Goal: Task Accomplishment & Management: Manage account settings

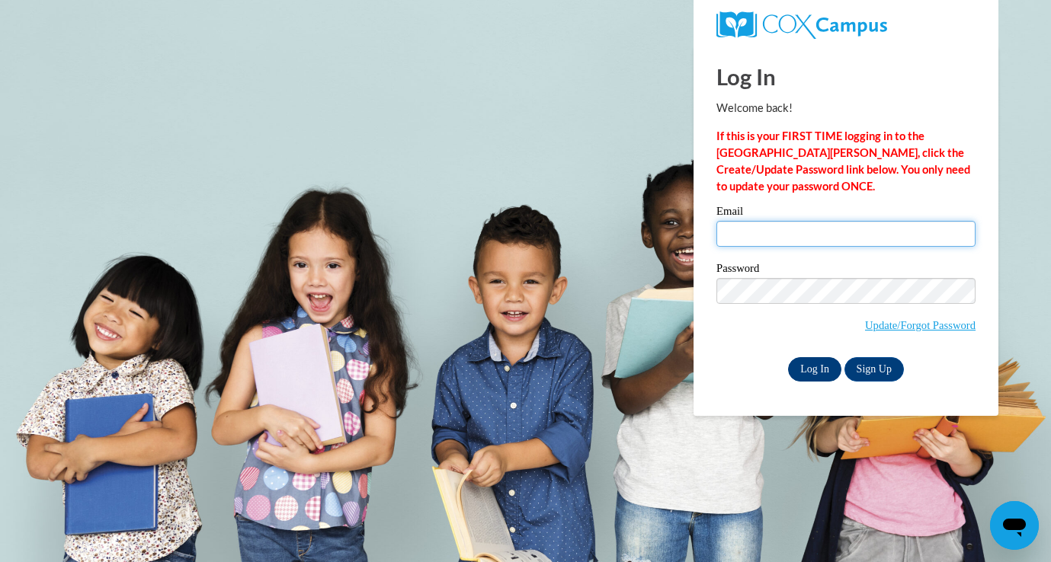
type input "cweekes@kippatl.org"
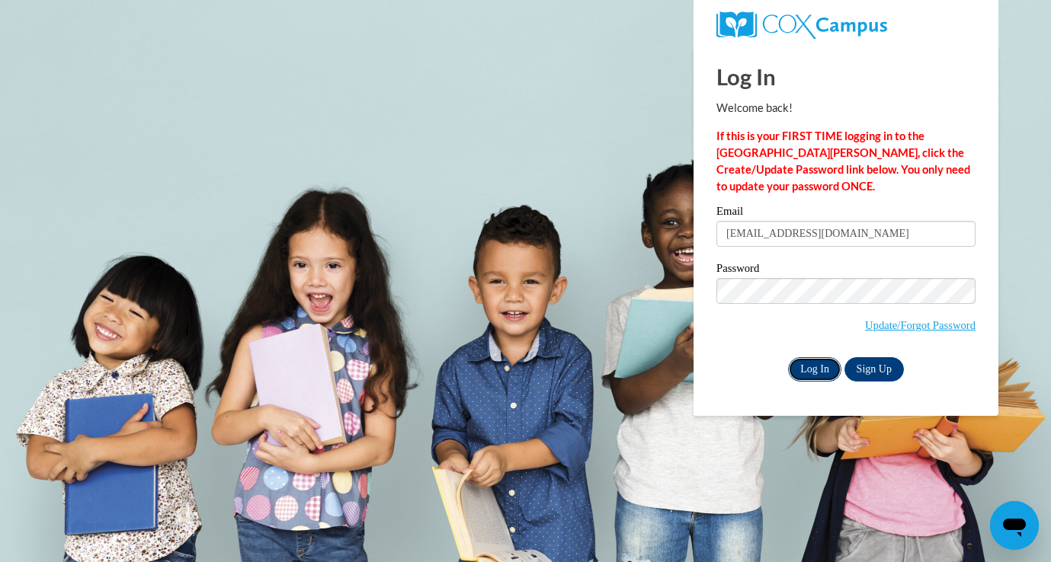
click at [823, 363] on input "Log In" at bounding box center [814, 369] width 53 height 24
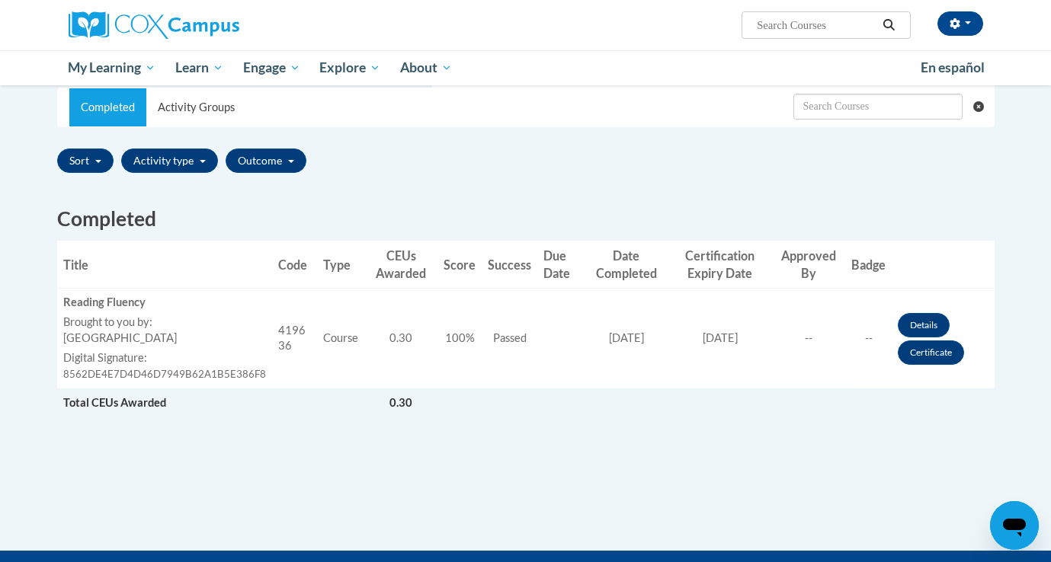
scroll to position [305, 0]
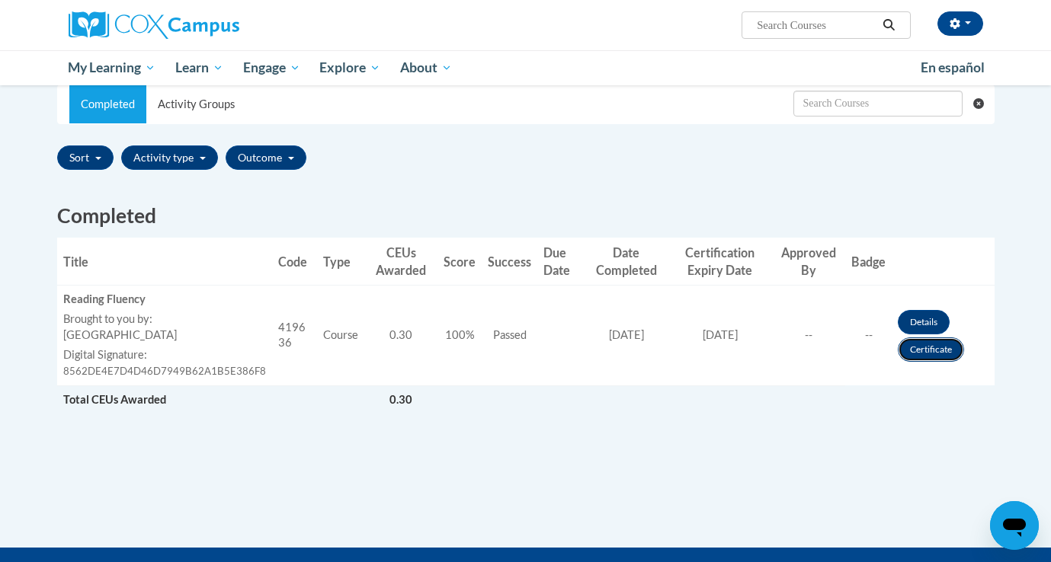
click at [914, 344] on link "Certificate" at bounding box center [930, 349] width 66 height 24
